Goal: Find specific page/section

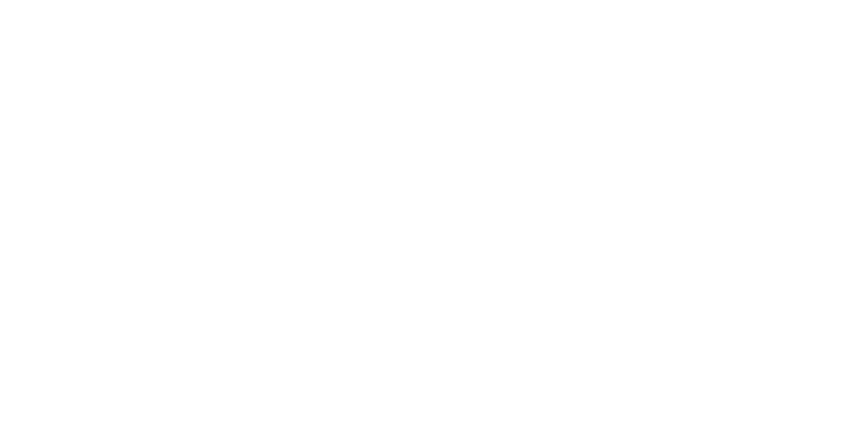
click at [406, 157] on div at bounding box center [428, 210] width 856 height 421
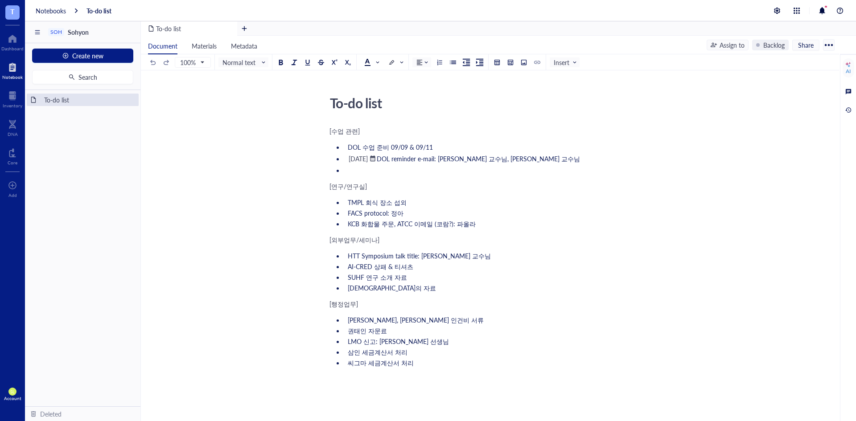
click at [411, 195] on div "[수업 관련] DOL 수업 준비 09/09 & 09/11 ﻿ [DATE] ﻿ DOL reminder e-mail: [PERSON_NAME] 교…" at bounding box center [487, 335] width 317 height 421
click at [384, 289] on span "[DEMOGRAPHIC_DATA]의 자료" at bounding box center [392, 287] width 88 height 9
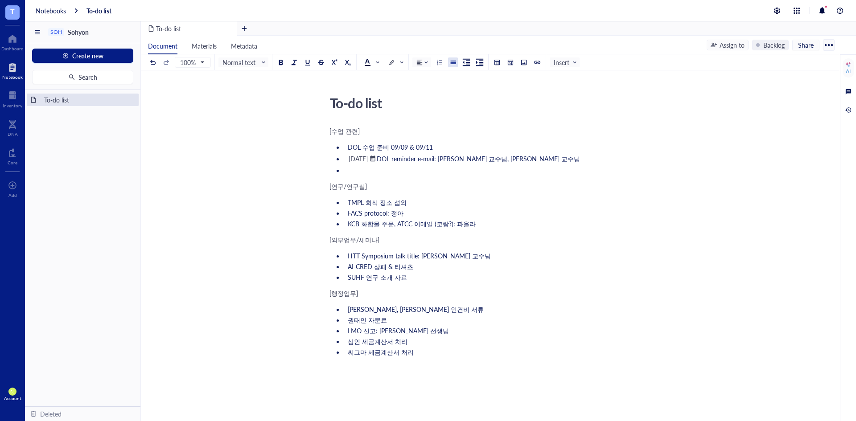
click at [440, 320] on li "권태인 자문료" at bounding box center [495, 319] width 303 height 9
click at [451, 348] on li "씨그마 세금계산서 처리" at bounding box center [495, 352] width 303 height 9
click at [451, 319] on li "권태인 자문료" at bounding box center [495, 319] width 303 height 9
click at [458, 354] on li "씨그마 세금계산서 처리" at bounding box center [495, 352] width 303 height 9
click at [464, 324] on li "권태인 자문료 지급" at bounding box center [495, 319] width 303 height 9
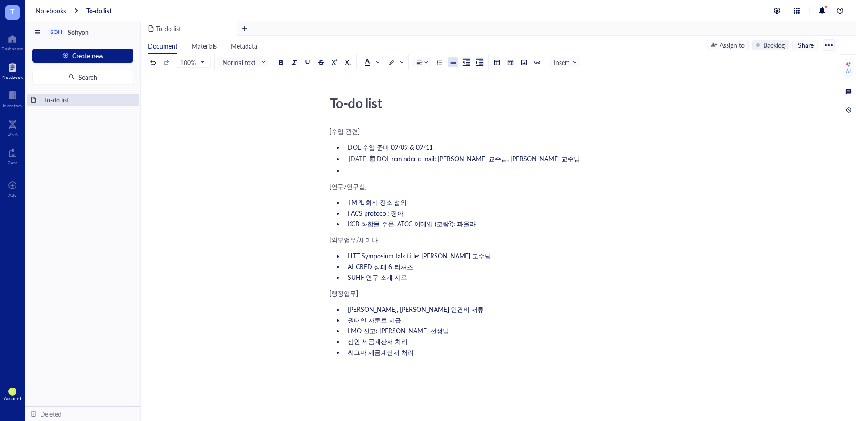
click at [458, 328] on li "LMO 신고: [PERSON_NAME] 선생님" at bounding box center [495, 330] width 303 height 9
click at [454, 352] on li "씨그마 세금계산서 처리" at bounding box center [495, 352] width 303 height 9
click at [438, 315] on li "권태인 자문료 지급" at bounding box center [495, 319] width 303 height 9
click at [442, 303] on ul "권도영, 이태수 인건비 서류 권태인 자문료 지급 LMO 신고: 홍찬휘 선생님께 이메일 삼인 세금계산서 처리 씨그마 세금계산서 처리" at bounding box center [487, 330] width 317 height 55
click at [435, 340] on li "삼인 세금계산서 처리" at bounding box center [495, 341] width 303 height 9
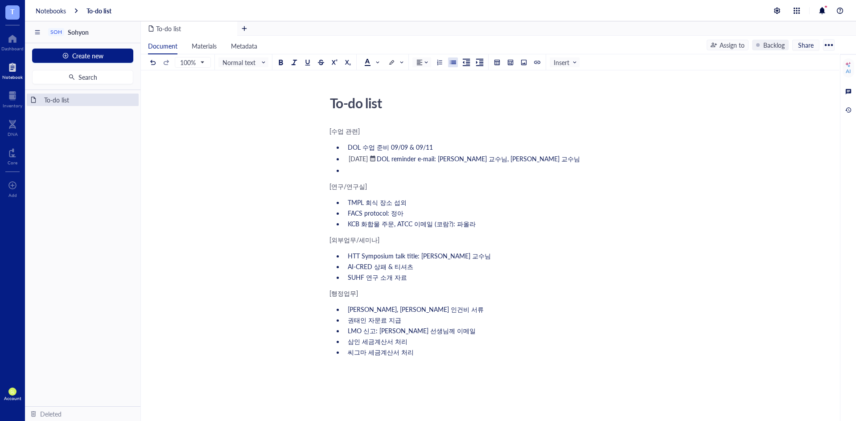
click at [427, 358] on div "[수업 관련] DOL 수업 준비 09/09 & 09/11 ﻿ September 9, 2025 ﻿ DOL reminder e-mail: 김진우 …" at bounding box center [487, 330] width 317 height 410
click at [470, 351] on li "씨그마 세금계산서 처리" at bounding box center [495, 352] width 303 height 9
click at [600, 340] on li "삼인 세금계산서 처리" at bounding box center [495, 341] width 303 height 9
